Goal: Task Accomplishment & Management: Complete application form

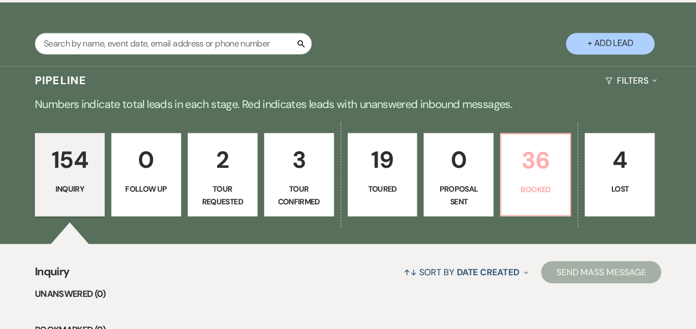
click at [554, 181] on link "36 Booked" at bounding box center [535, 174] width 71 height 83
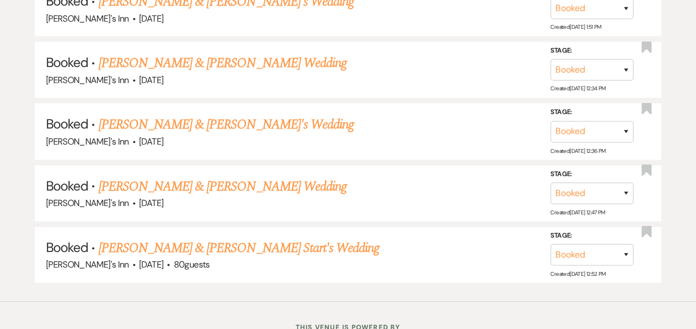
scroll to position [3187, 0]
click at [229, 238] on link "[PERSON_NAME] & [PERSON_NAME] Start's Wedding" at bounding box center [238, 248] width 281 height 20
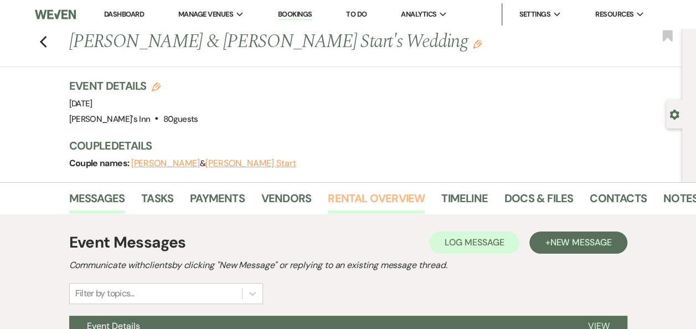
click at [363, 195] on link "Rental Overview" at bounding box center [376, 201] width 97 height 24
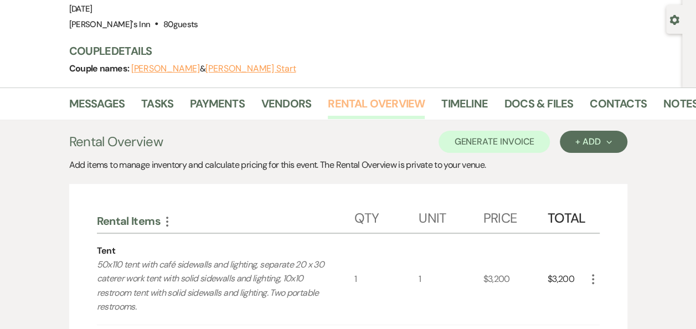
scroll to position [97, 0]
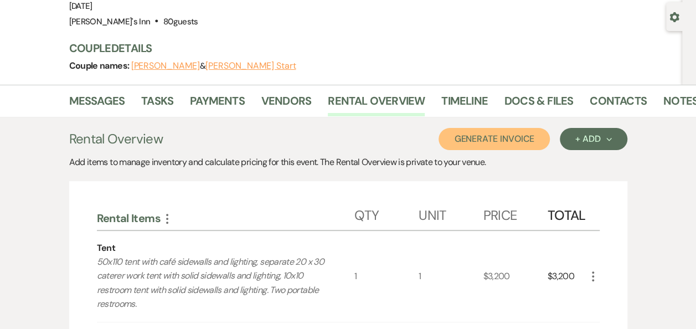
click at [504, 143] on button "Generate Invoice" at bounding box center [494, 139] width 111 height 22
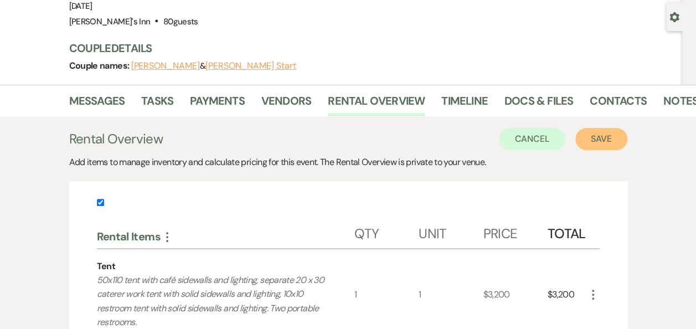
click at [605, 147] on button "Save" at bounding box center [601, 139] width 52 height 22
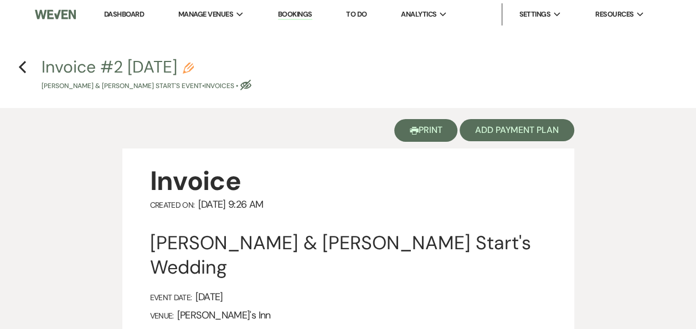
click at [414, 135] on button "Printer Print" at bounding box center [426, 130] width 64 height 23
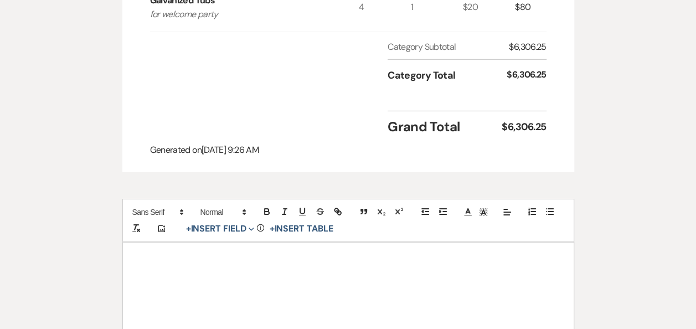
scroll to position [1670, 0]
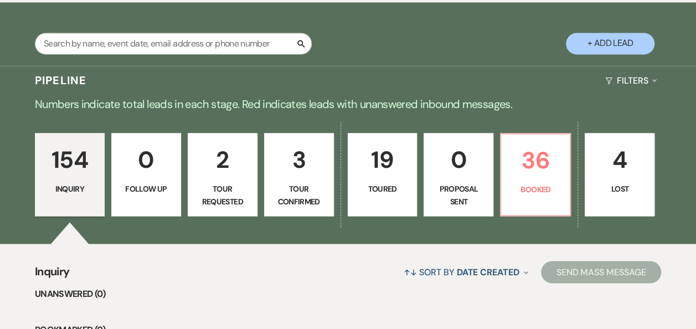
click at [598, 39] on button "+ Add Lead" at bounding box center [610, 44] width 89 height 22
select select "805"
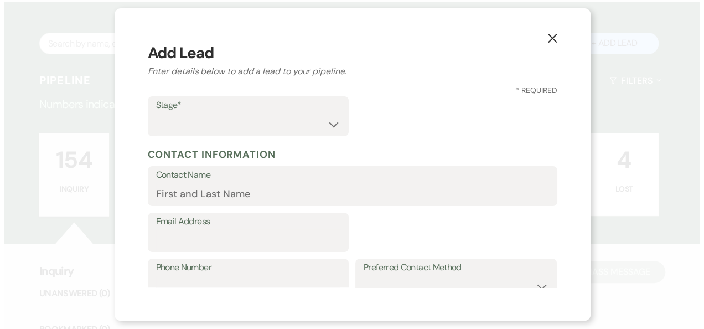
scroll to position [844, 0]
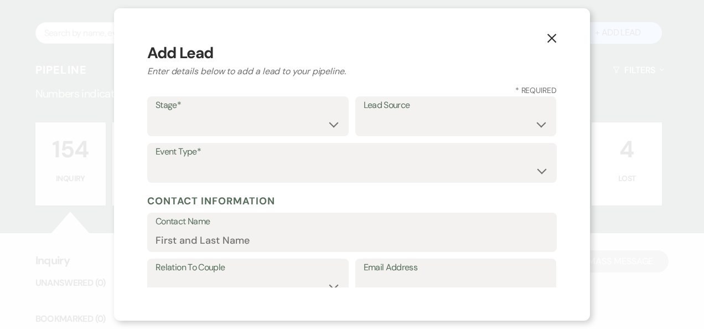
click at [230, 97] on label "Stage*" at bounding box center [248, 105] width 185 height 16
click at [219, 111] on label "Stage*" at bounding box center [248, 105] width 185 height 16
click at [218, 131] on select "Inquiry Follow Up Tour Requested Tour Confirmed Toured Proposal Sent Booked Lost" at bounding box center [248, 125] width 185 height 22
select select "1"
click at [156, 114] on select "Inquiry Follow Up Tour Requested Tour Confirmed Toured Proposal Sent Booked Lost" at bounding box center [248, 125] width 185 height 22
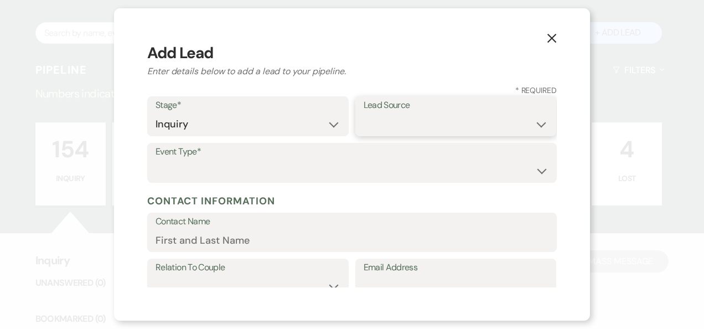
click at [401, 121] on select "Weven Venue Website Instagram Facebook Pinterest Google The Knot Wedding Wire H…" at bounding box center [456, 125] width 185 height 22
select select "2"
click at [364, 114] on select "Weven Venue Website Instagram Facebook Pinterest Google The Knot Wedding Wire H…" at bounding box center [456, 125] width 185 height 22
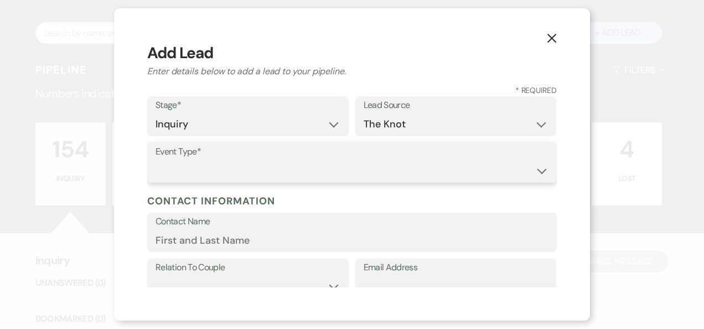
click at [214, 180] on select "Wedding Anniversary Party Baby Shower Bachelorette / Bachelor Party Birthday Pa…" at bounding box center [352, 171] width 393 height 22
click at [156, 160] on select "Wedding Anniversary Party Baby Shower Bachelorette / Bachelor Party Birthday Pa…" at bounding box center [352, 171] width 393 height 22
click at [210, 164] on select "Wedding Anniversary Party Baby Shower Bachelorette / Bachelor Party Birthday Pa…" at bounding box center [352, 171] width 393 height 22
select select "1"
click at [156, 160] on select "Wedding Anniversary Party Baby Shower Bachelorette / Bachelor Party Birthday Pa…" at bounding box center [352, 171] width 393 height 22
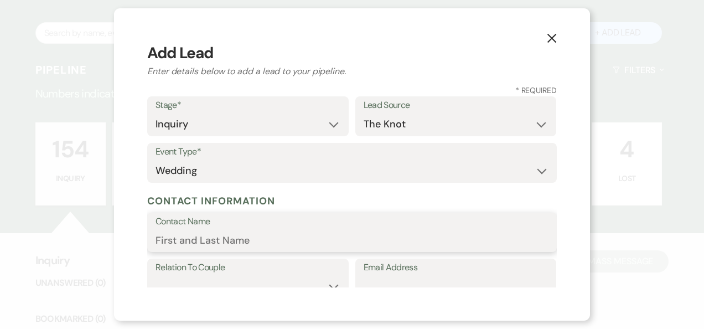
click at [186, 241] on input "Contact Name" at bounding box center [352, 240] width 393 height 22
type input "Robert Symonds"
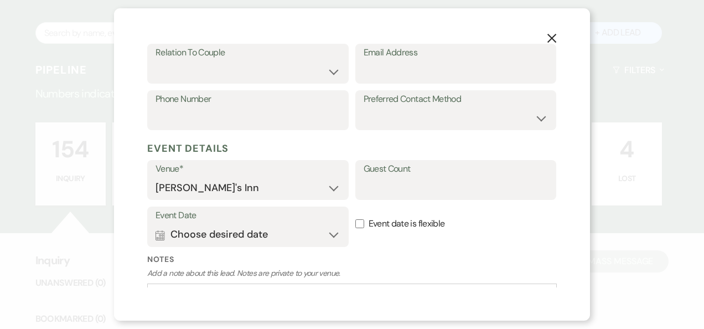
click at [272, 51] on label "Relation To Couple" at bounding box center [248, 53] width 185 height 16
click at [253, 81] on select "Couple Planner Parent of Couple Family Member Friend Other" at bounding box center [248, 72] width 185 height 22
select select "1"
click at [156, 61] on select "Couple Planner Parent of Couple Family Member Friend Other" at bounding box center [248, 72] width 185 height 22
click at [476, 63] on input "Email Address" at bounding box center [456, 72] width 185 height 22
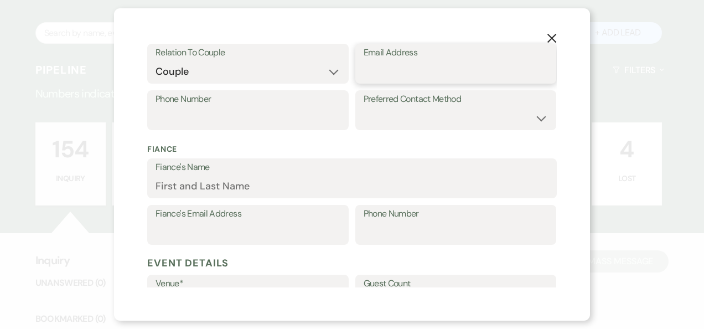
paste input "westfireuno@gmail.com"
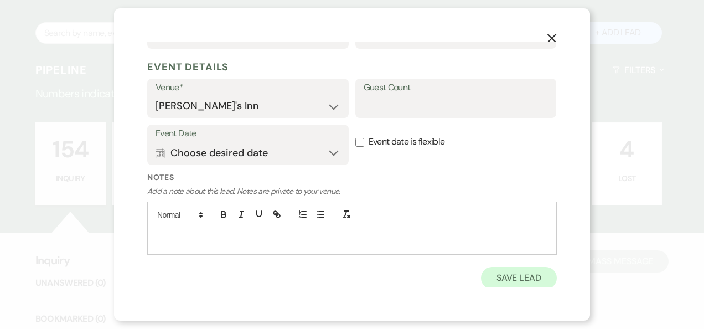
type input "westfireuno@gmail.com"
click at [511, 280] on button "Save Lead" at bounding box center [519, 278] width 76 height 22
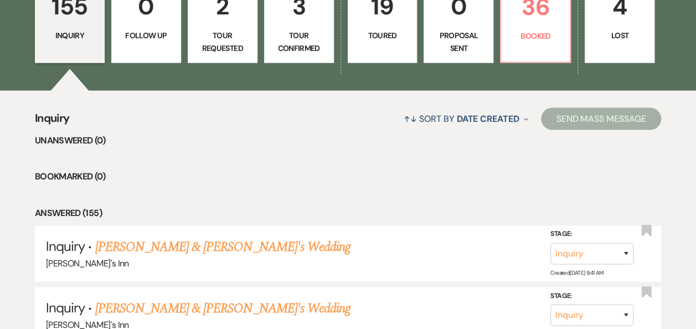
scroll to position [1131, 0]
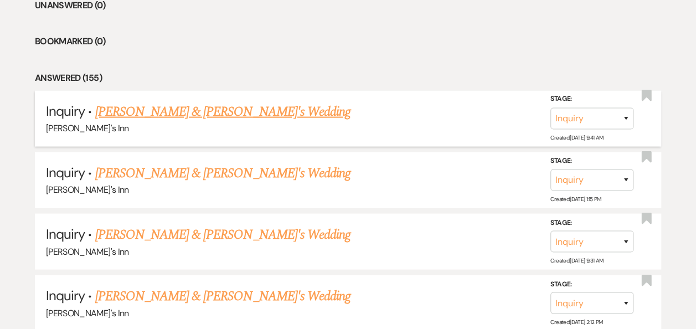
click at [208, 122] on div "[PERSON_NAME]'s Inn" at bounding box center [348, 128] width 604 height 14
click at [208, 102] on link "Robert Symonds & Fiance's Wedding" at bounding box center [223, 112] width 256 height 20
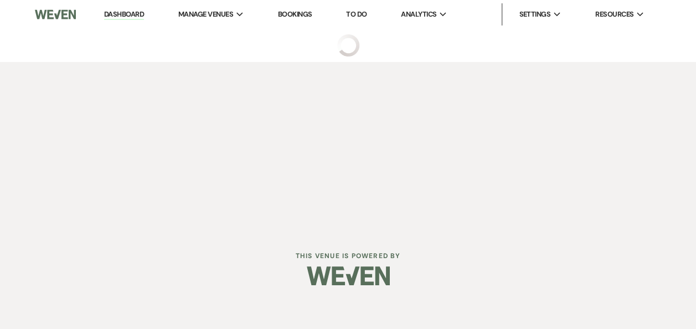
select select "2"
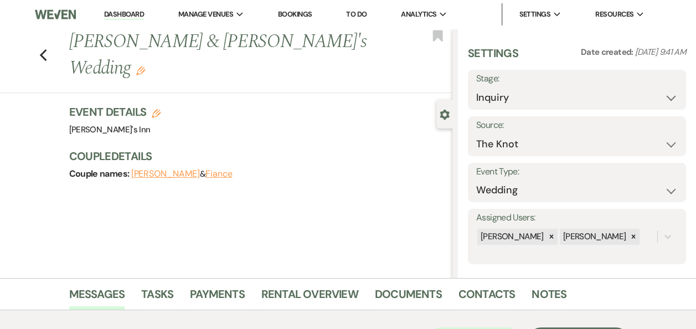
scroll to position [239, 0]
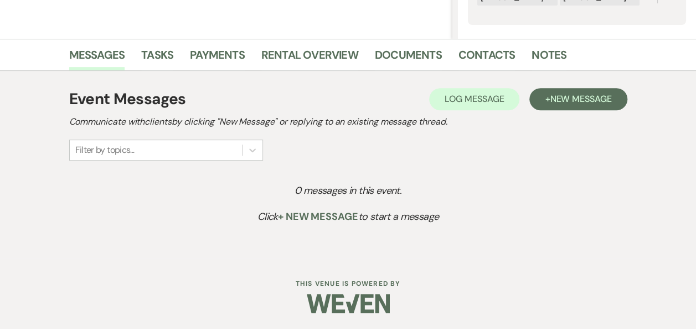
click at [583, 119] on h2 "Communicate with clients by clicking "New Message" or replying to an existing m…" at bounding box center [348, 121] width 558 height 13
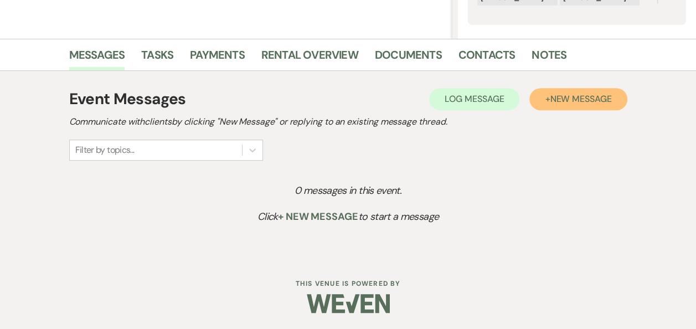
click at [591, 91] on button "+ New Message" at bounding box center [577, 99] width 97 height 22
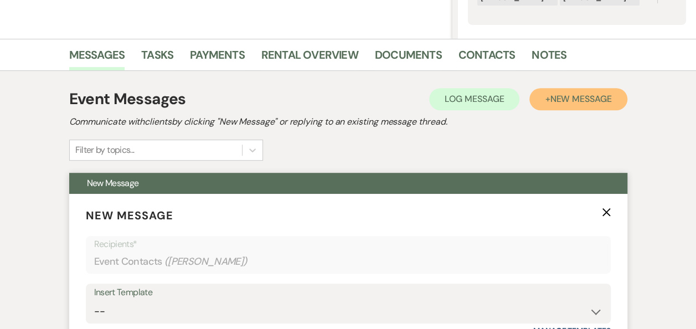
scroll to position [527, 0]
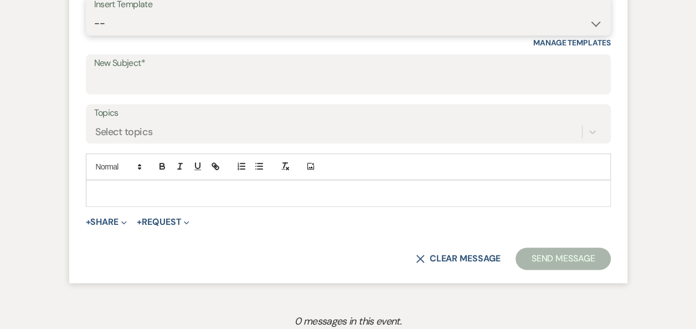
click at [152, 29] on select "-- Weven Planning Portal Introduction (Booked Events) Initial Inquiry Response …" at bounding box center [348, 24] width 508 height 22
select select "4417"
click at [94, 13] on select "-- Weven Planning Portal Introduction (Booked Events) Initial Inquiry Response …" at bounding box center [348, 24] width 508 height 22
type input "Wedding Inquiry!"
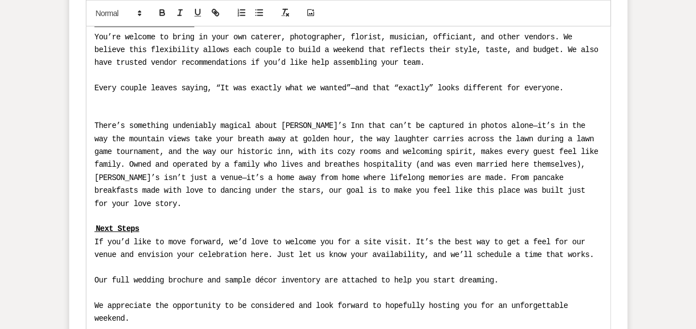
scroll to position [1834, 0]
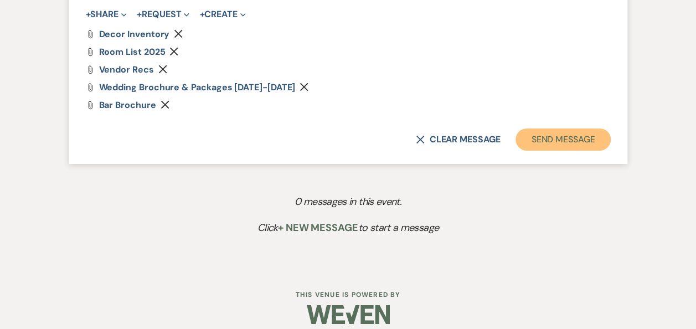
click at [576, 128] on button "Send Message" at bounding box center [563, 139] width 95 height 22
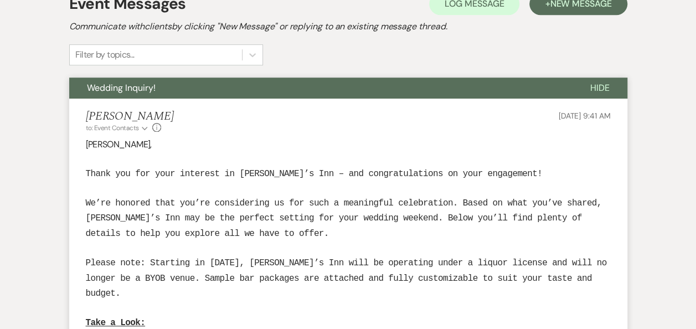
scroll to position [47, 0]
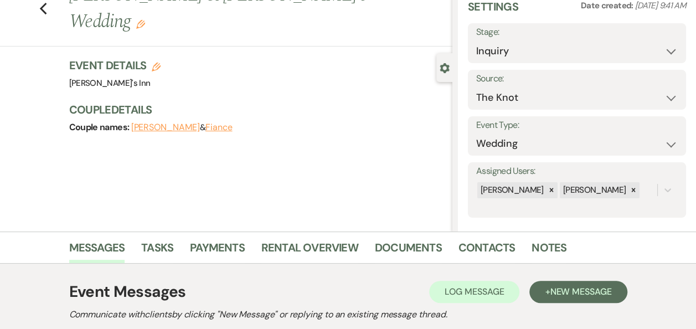
drag, startPoint x: 651, startPoint y: 41, endPoint x: 580, endPoint y: 12, distance: 76.5
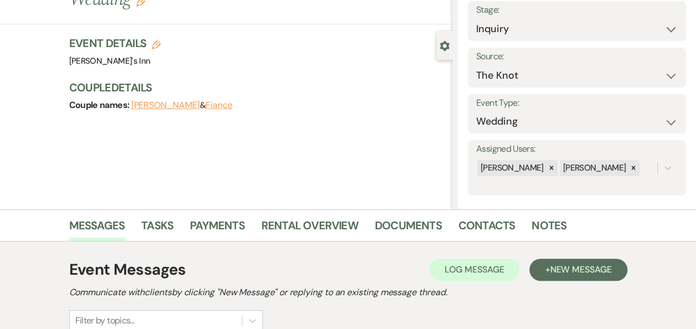
drag, startPoint x: 706, startPoint y: 318, endPoint x: 706, endPoint y: 296, distance: 22.2
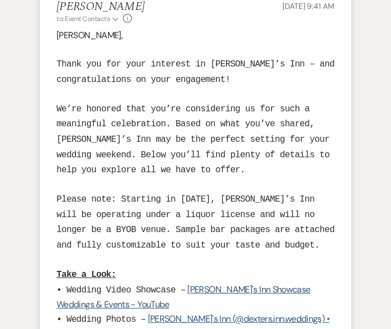
scroll to position [671, 0]
